Goal: Information Seeking & Learning: Learn about a topic

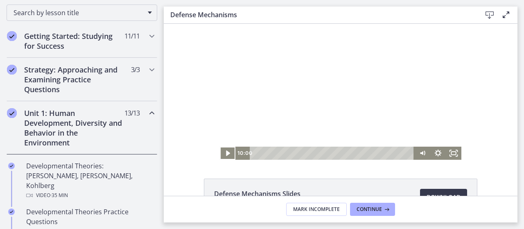
scroll to position [134, 0]
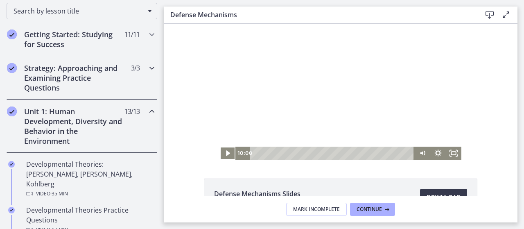
click at [89, 73] on h2 "Strategy: Approaching and Examining Practice Questions" at bounding box center [74, 77] width 100 height 29
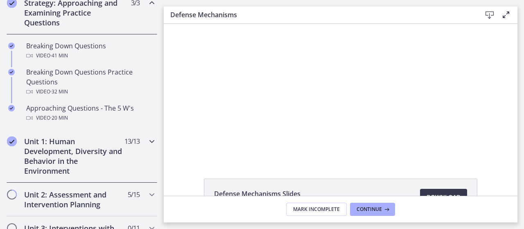
click at [77, 157] on h2 "Unit 1: Human Development, Diversity and Behavior in the Environment" at bounding box center [74, 155] width 100 height 39
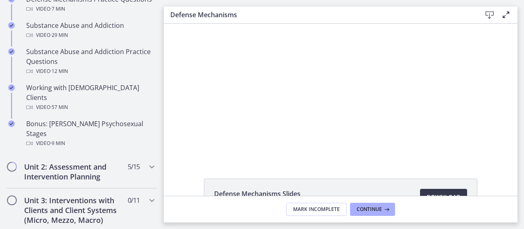
scroll to position [549, 0]
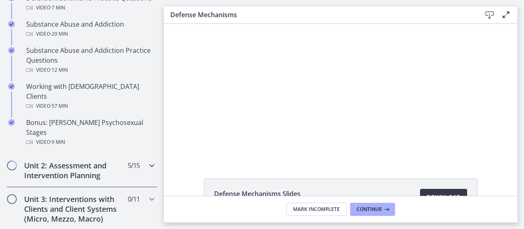
click at [79, 161] on h2 "Unit 2: Assessment and Intervention Planning" at bounding box center [74, 171] width 100 height 20
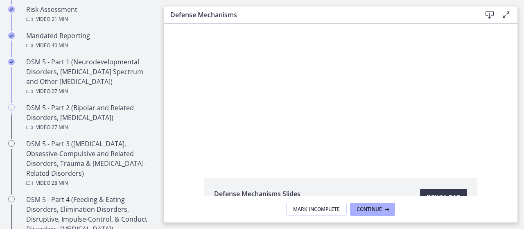
scroll to position [347, 0]
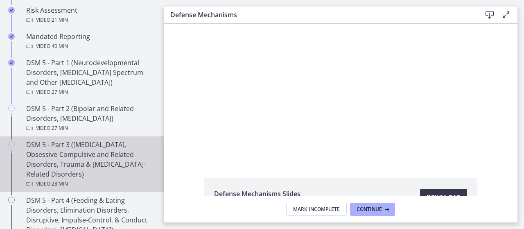
click at [104, 163] on div "DSM 5 - Part 3 ([MEDICAL_DATA], Obsessive-Compulsive and Related Disorders, Tra…" at bounding box center [90, 164] width 128 height 49
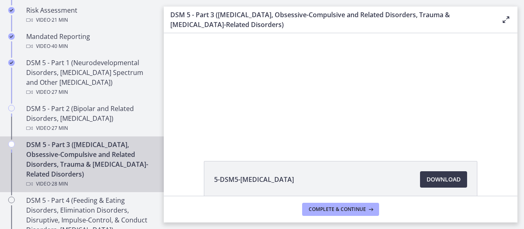
scroll to position [20, 0]
click at [426, 183] on link "Download Opens in a new window" at bounding box center [443, 178] width 47 height 16
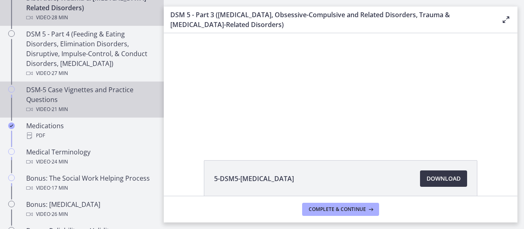
scroll to position [514, 0]
click at [102, 98] on div "DSM-5 Case Vignettes and Practice Questions Video · 21 min" at bounding box center [90, 98] width 128 height 29
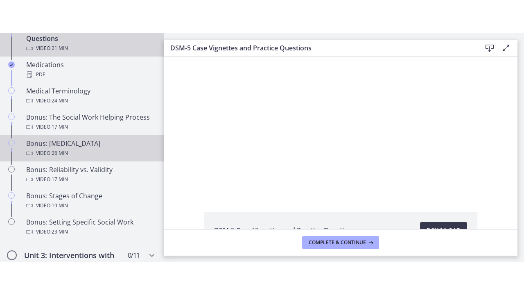
scroll to position [605, 0]
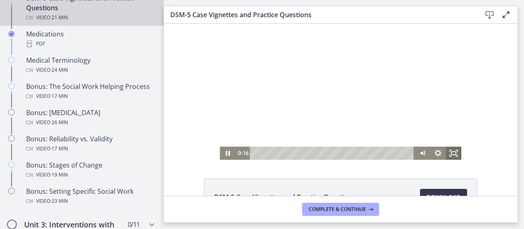
click at [453, 155] on icon "Fullscreen" at bounding box center [454, 153] width 16 height 13
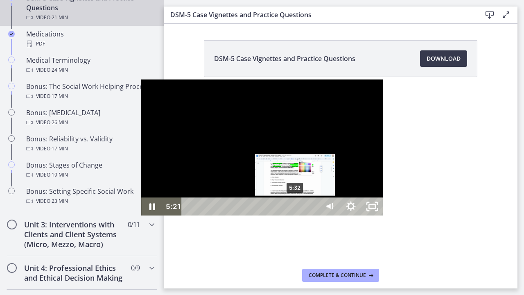
click at [190, 215] on div "5:32" at bounding box center [252, 206] width 124 height 18
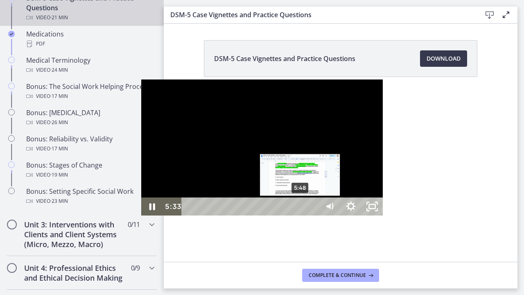
click at [190, 215] on div "5:48" at bounding box center [252, 206] width 124 height 18
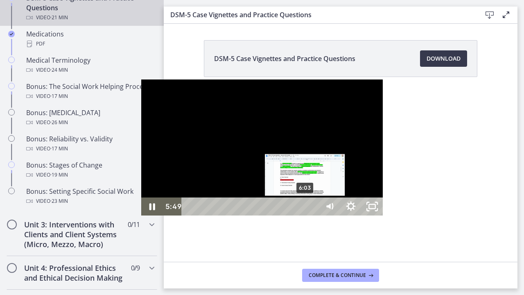
click at [190, 215] on div "6:03" at bounding box center [252, 206] width 124 height 18
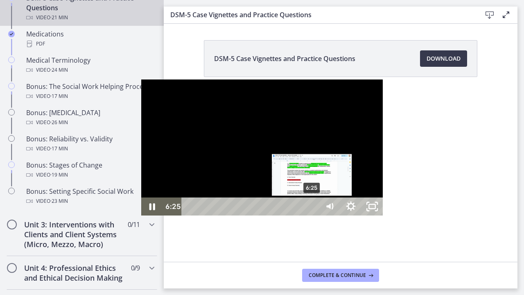
click at [190, 215] on div "6:25" at bounding box center [252, 206] width 124 height 18
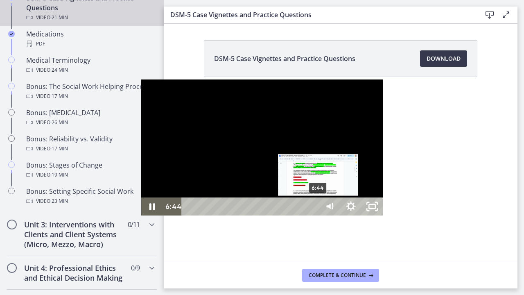
click at [190, 215] on div "6:44" at bounding box center [252, 206] width 124 height 18
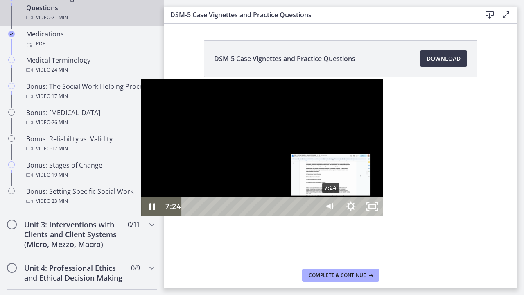
click at [191, 215] on div "7:24" at bounding box center [252, 206] width 124 height 18
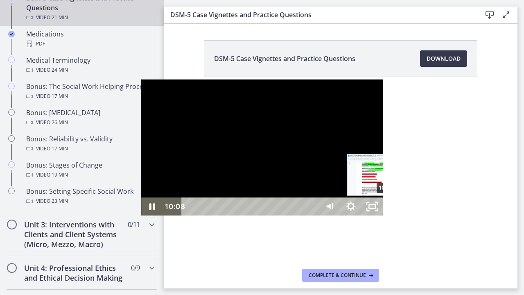
click at [247, 215] on div "10:20" at bounding box center [252, 206] width 124 height 18
click at [256, 215] on div "10:46" at bounding box center [252, 206] width 124 height 18
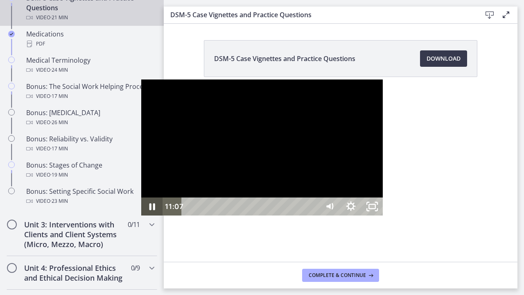
click at [141, 215] on icon "Pause" at bounding box center [151, 206] width 21 height 18
click at [140, 218] on icon "Play Video" at bounding box center [152, 207] width 25 height 22
click at [283, 215] on div "12:11" at bounding box center [252, 206] width 124 height 18
click at [287, 215] on div "12:24" at bounding box center [252, 206] width 124 height 18
click at [294, 215] on div "12:47" at bounding box center [252, 206] width 124 height 18
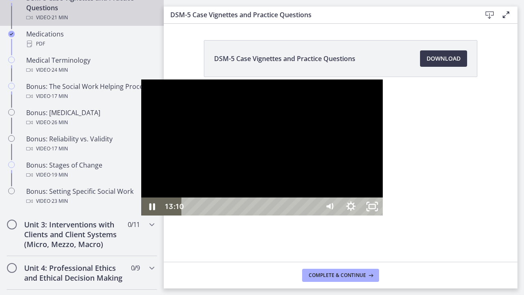
click at [301, 215] on div "13:10" at bounding box center [252, 206] width 124 height 18
click at [307, 215] on div "13:27" at bounding box center [252, 206] width 124 height 18
click at [482, 210] on div "Playbar" at bounding box center [485, 207] width 6 height 6
click at [314, 215] on div "15:07" at bounding box center [252, 206] width 124 height 18
click at [314, 215] on div "14:38" at bounding box center [252, 206] width 124 height 18
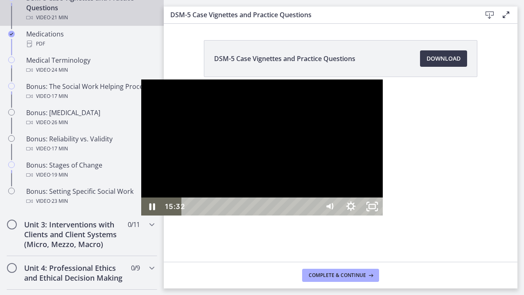
click at [314, 215] on div "15:47" at bounding box center [252, 206] width 124 height 18
click at [314, 215] on div "16:14" at bounding box center [252, 206] width 124 height 18
click at [314, 215] on div "16:46" at bounding box center [252, 206] width 124 height 18
click at [314, 215] on div "17:20" at bounding box center [252, 206] width 124 height 18
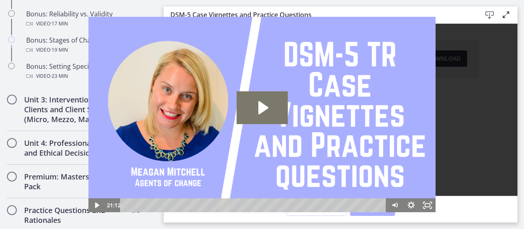
scroll to position [741, 0]
